Goal: Check status: Check status

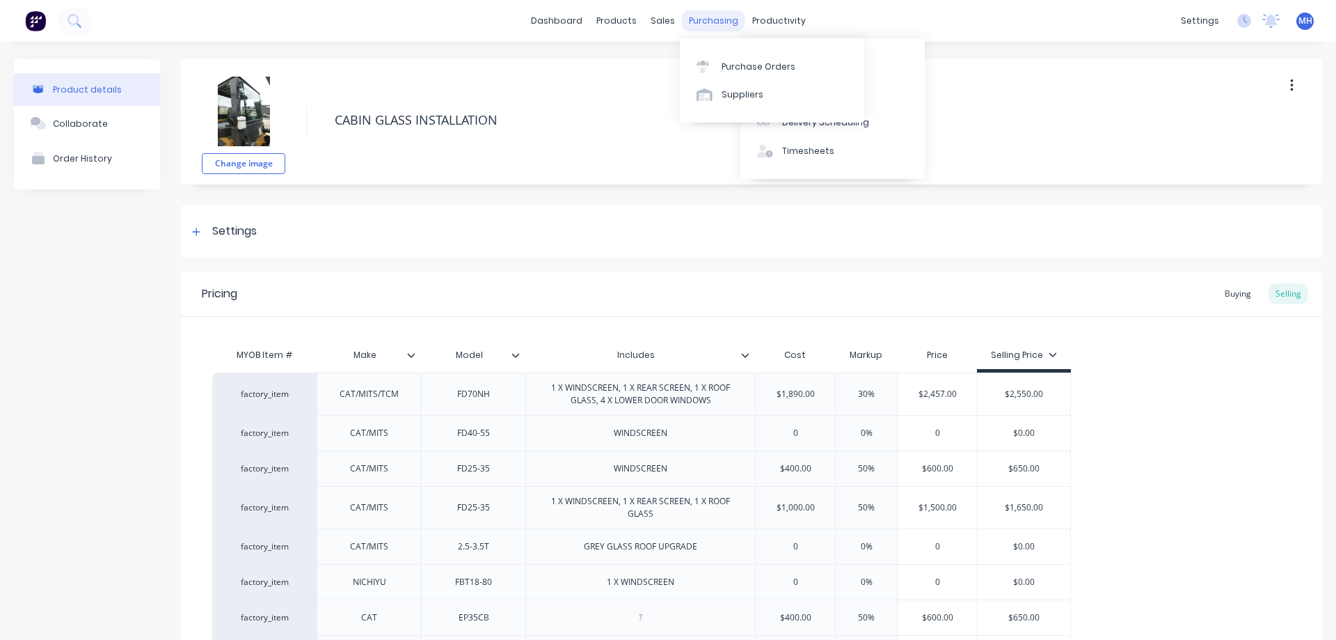
type textarea "x"
click at [713, 23] on div "purchasing" at bounding box center [713, 20] width 63 height 21
click at [721, 62] on link "Purchase Orders" at bounding box center [772, 66] width 184 height 28
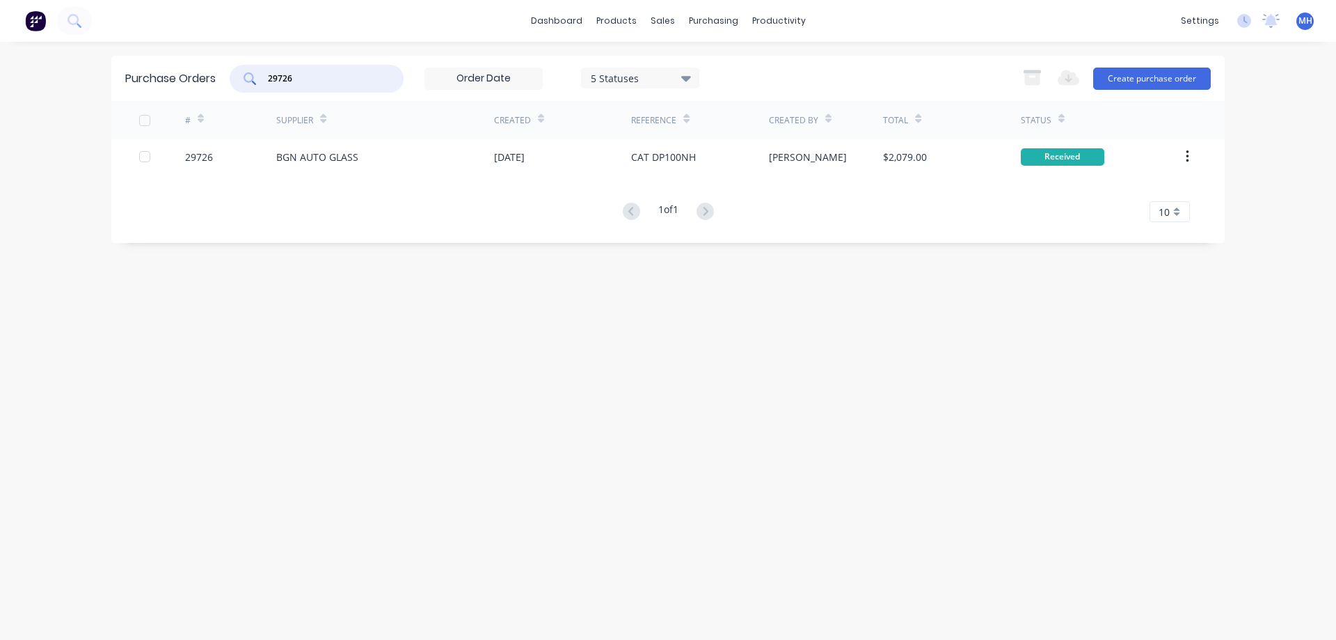
drag, startPoint x: 299, startPoint y: 79, endPoint x: 223, endPoint y: 96, distance: 77.8
click at [267, 86] on input "29726" at bounding box center [325, 79] width 116 height 14
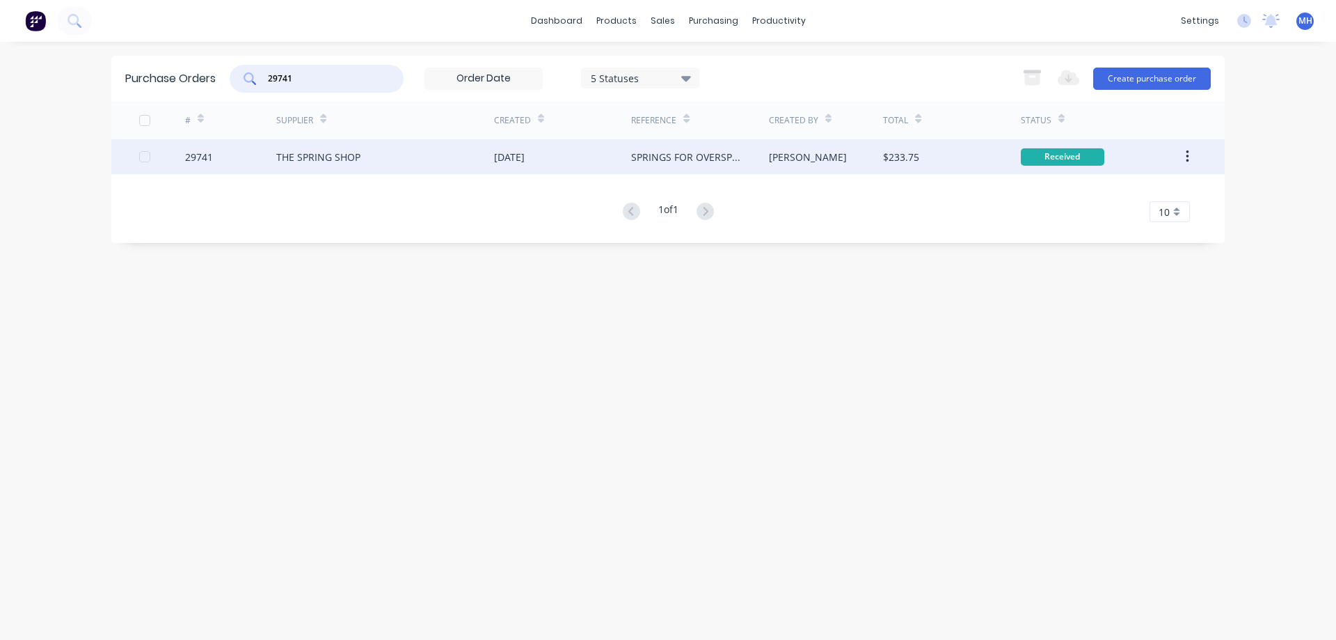
type input "29741"
click at [329, 155] on div "THE SPRING SHOP" at bounding box center [318, 157] width 84 height 15
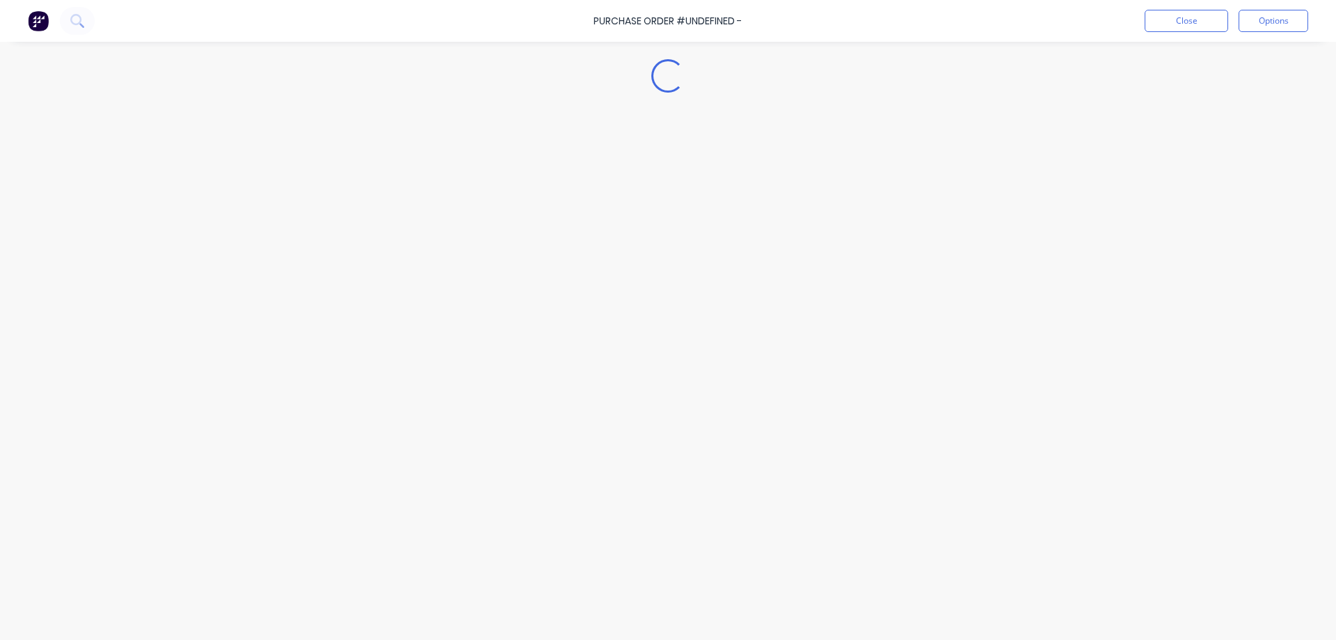
type textarea "x"
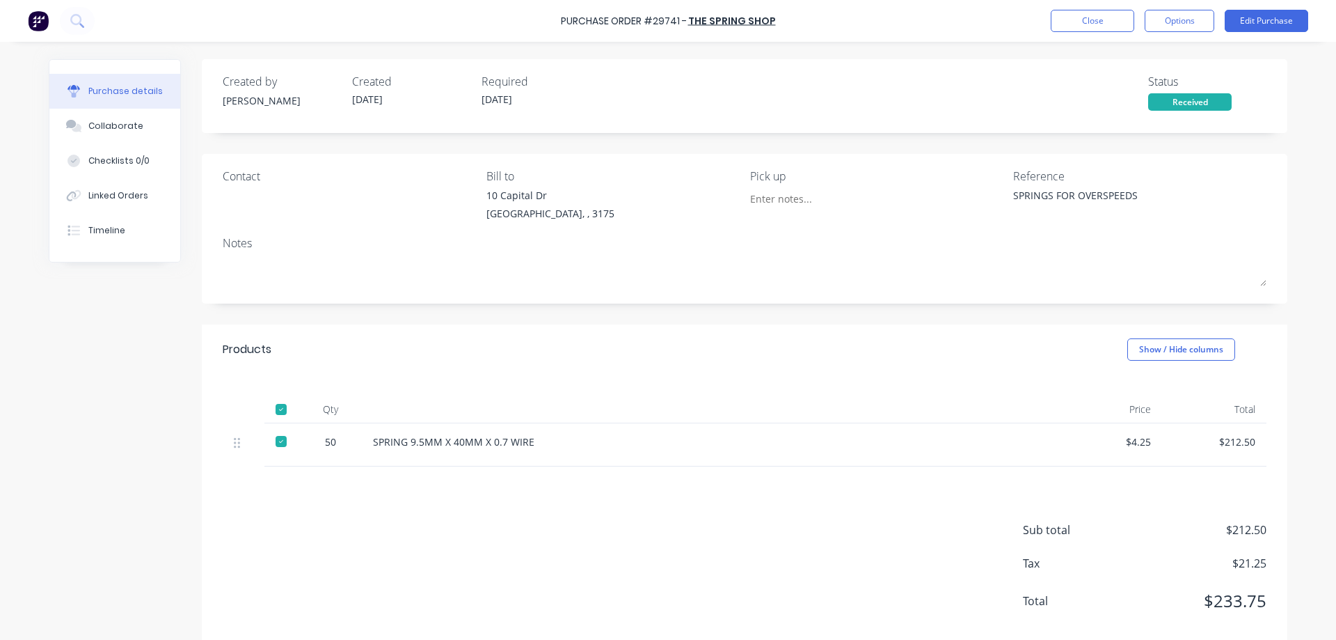
scroll to position [22, 0]
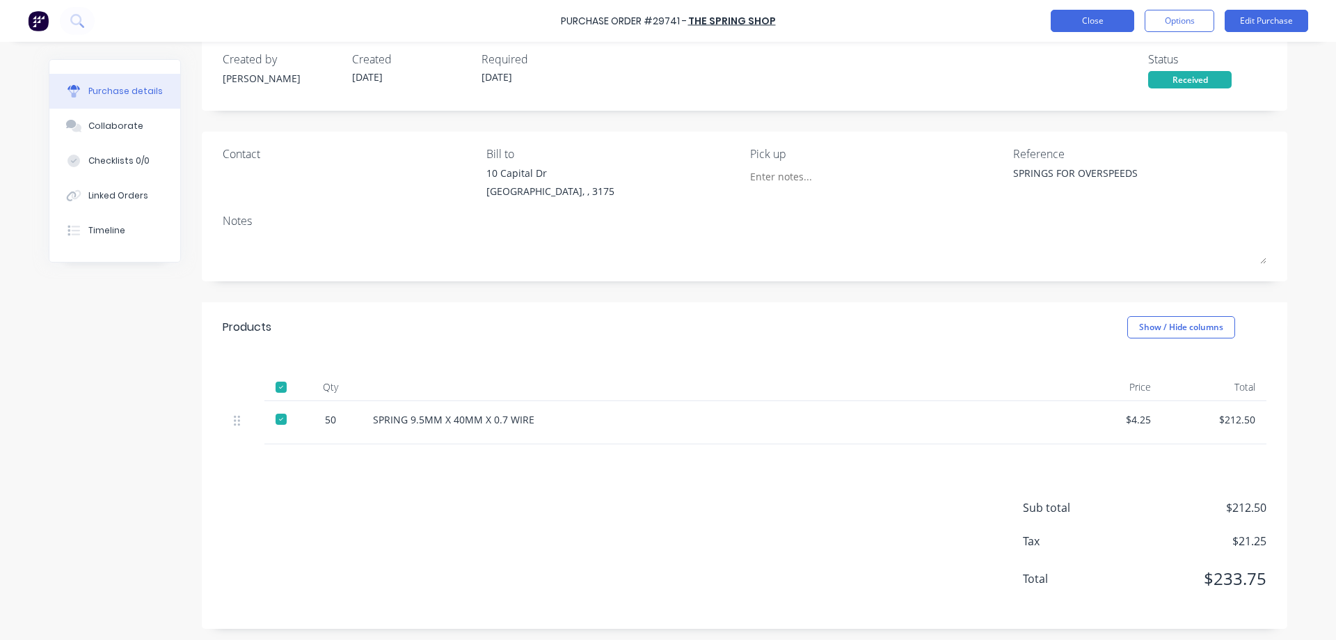
click at [1082, 26] on button "Close" at bounding box center [1093, 21] width 84 height 22
